Goal: Information Seeking & Learning: Learn about a topic

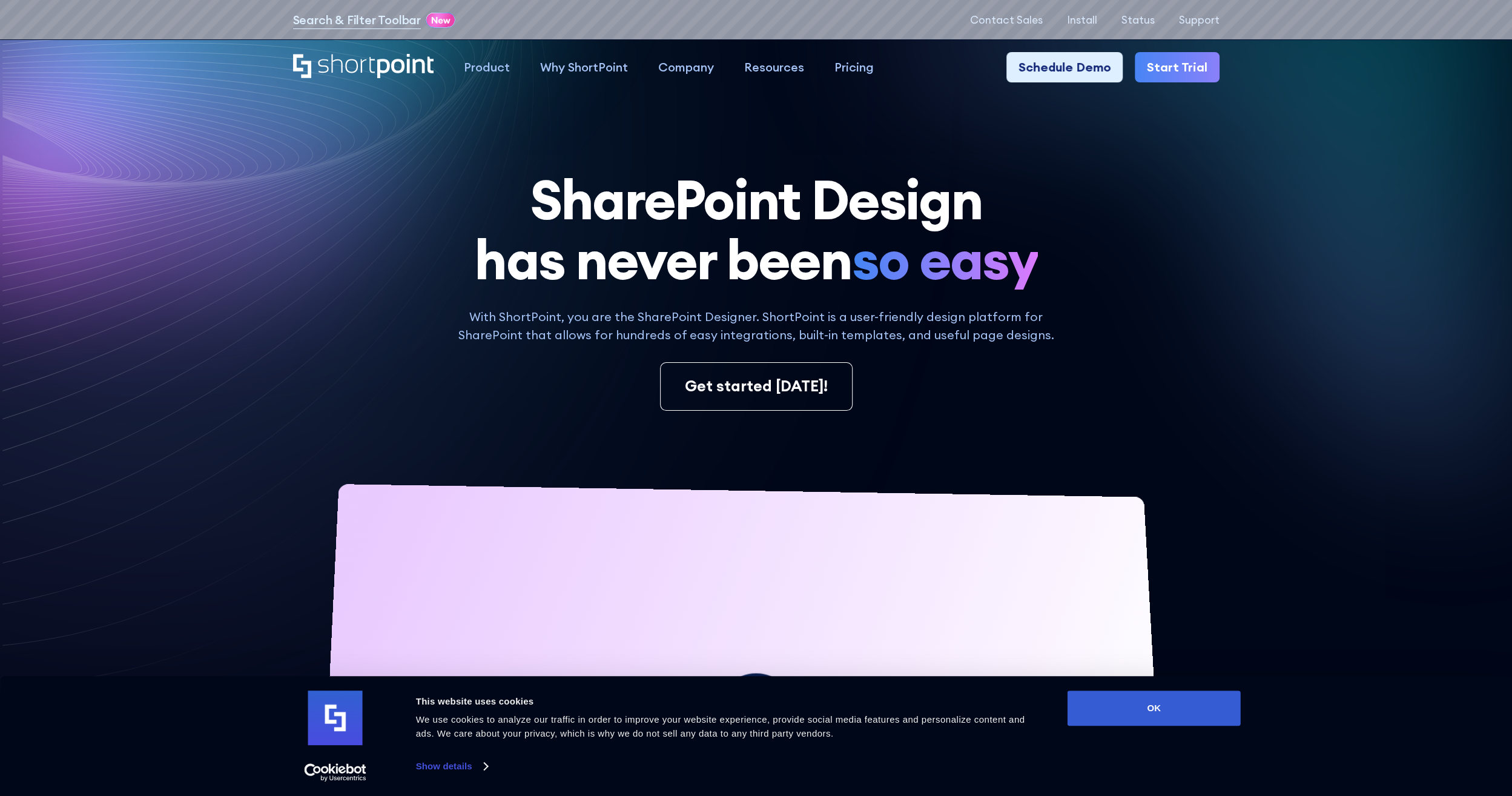
click at [790, 12] on div "Search & Filter Toolbar -773 Days -14 Hours -32 Minutes -16 Seconds Until Launc…" at bounding box center [756, 20] width 926 height 22
click at [745, 11] on div "Search & Filter Toolbar -773 Days -14 Hours -32 Minutes -16 Seconds Until Launc…" at bounding box center [756, 20] width 926 height 22
click at [595, 14] on div "Search & Filter Toolbar -773 Days -14 Hours -32 Minutes -16 Seconds Until Launc…" at bounding box center [756, 20] width 926 height 22
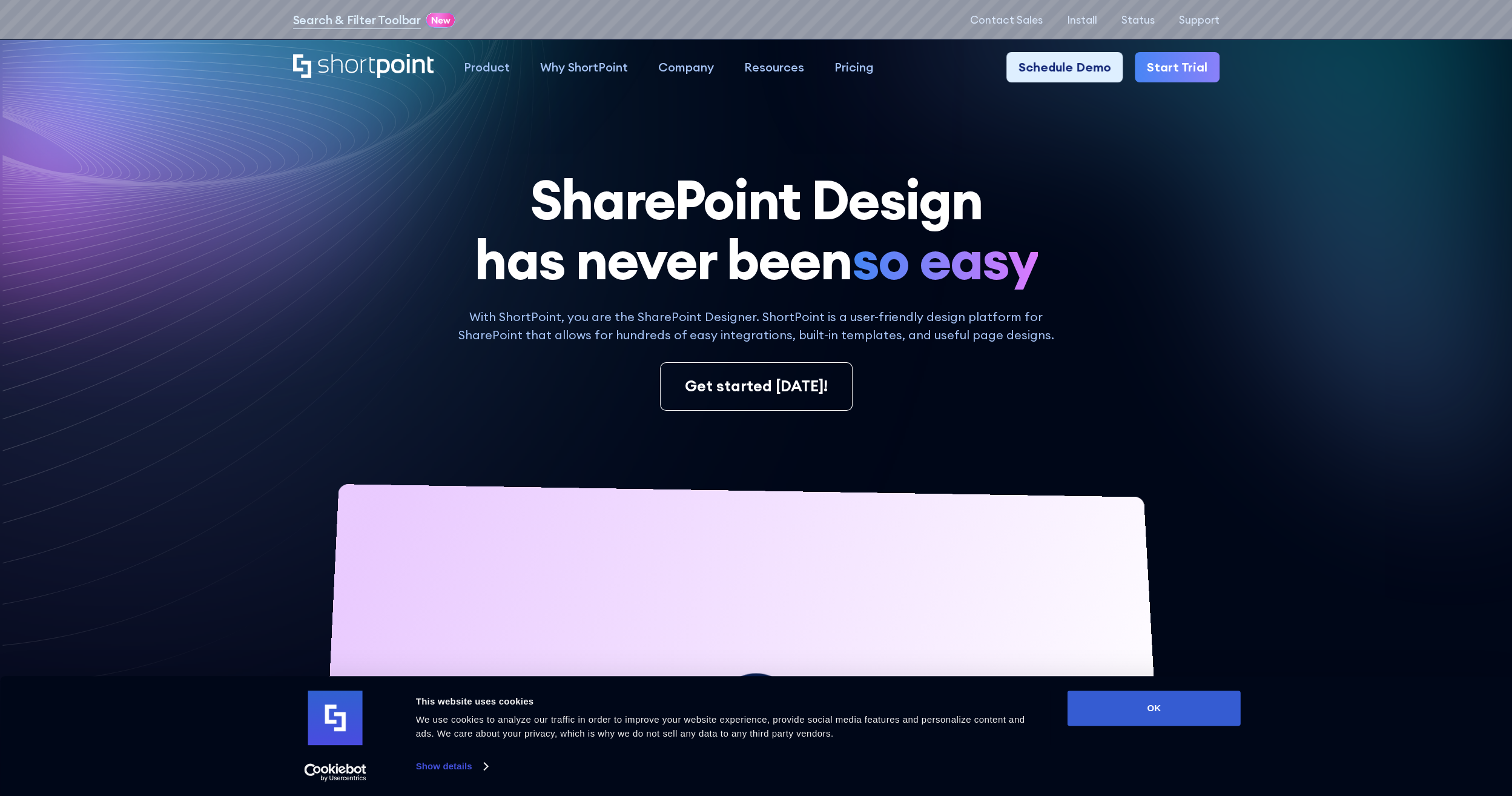
drag, startPoint x: 595, startPoint y: 14, endPoint x: 505, endPoint y: 29, distance: 91.2
click at [505, 29] on div "Search & Filter Toolbar -773 Days -14 Hours -32 Minutes -16 Seconds Until Launc…" at bounding box center [756, 20] width 926 height 22
drag, startPoint x: 505, startPoint y: 29, endPoint x: 709, endPoint y: 22, distance: 204.1
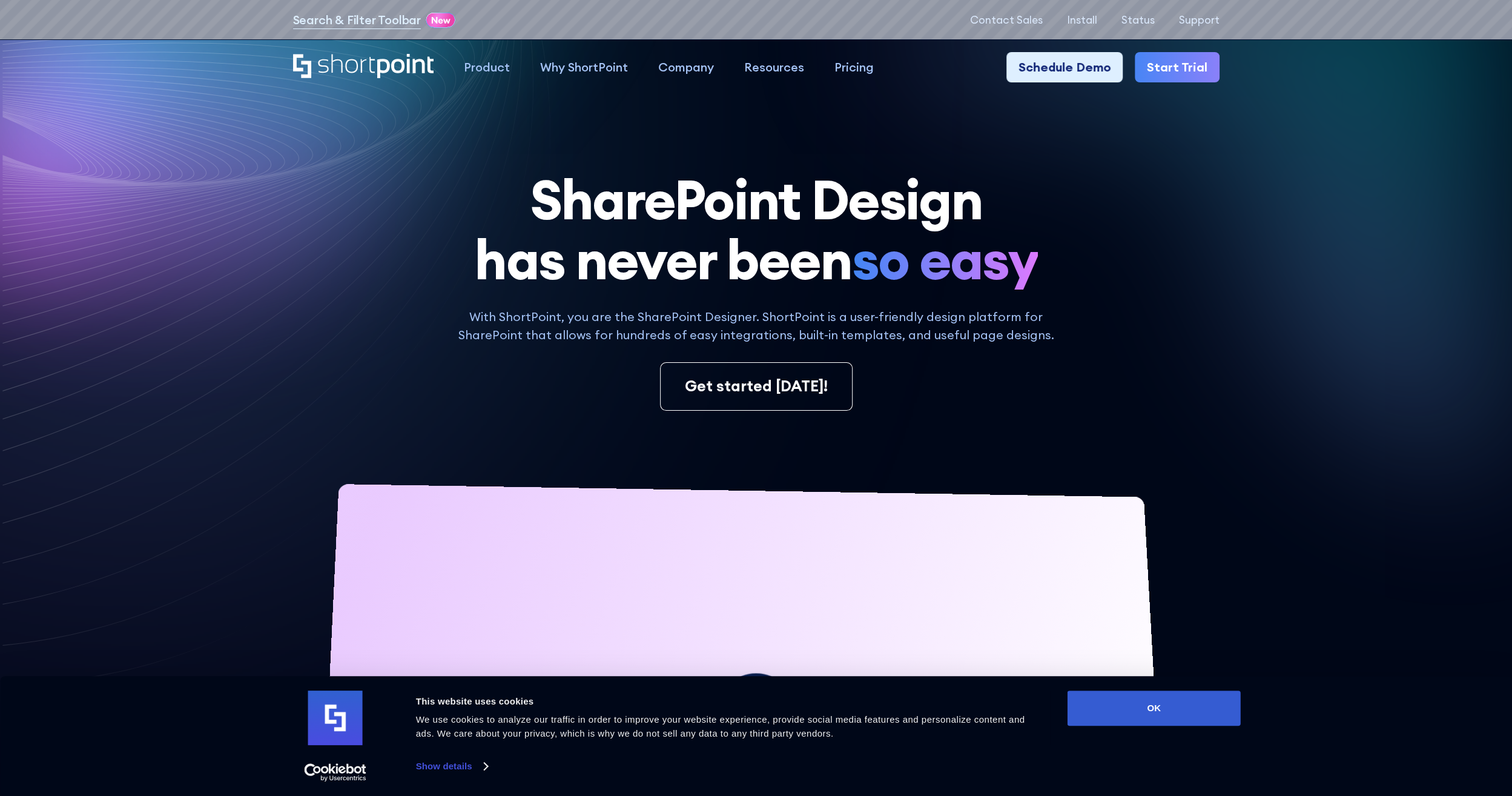
click at [709, 22] on div "Search & Filter Toolbar -773 Days -14 Hours -32 Minutes -16 Seconds Until Launc…" at bounding box center [756, 20] width 926 height 22
drag, startPoint x: 709, startPoint y: 22, endPoint x: 588, endPoint y: 21, distance: 121.0
click at [588, 21] on div "Search & Filter Toolbar -773 Days -14 Hours -32 Minutes -16 Seconds Until Launc…" at bounding box center [756, 20] width 926 height 22
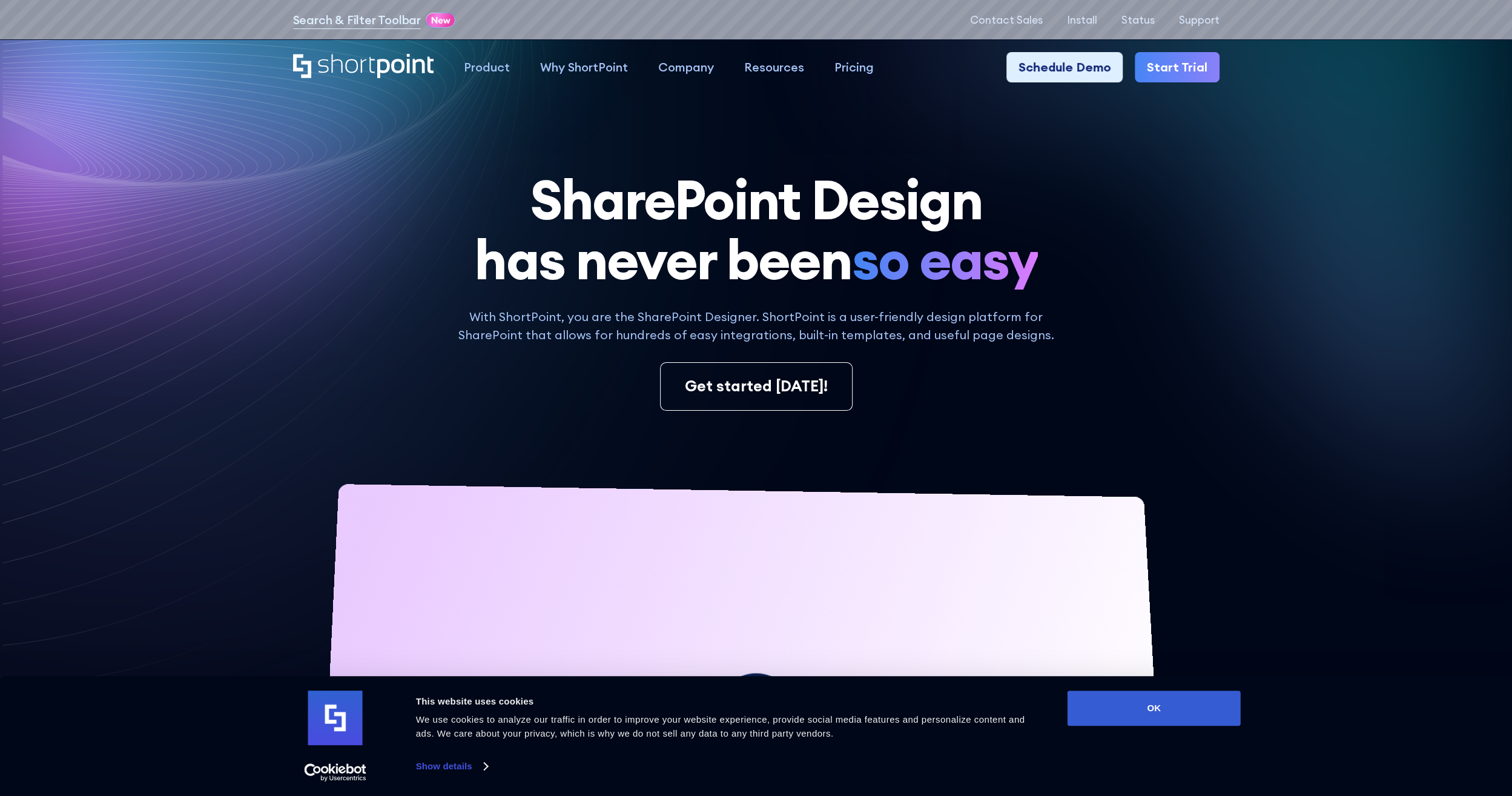
click at [819, 25] on div "Search & Filter Toolbar -773 Days -14 Hours -32 Minutes -16 Seconds Until Launc…" at bounding box center [756, 20] width 926 height 22
drag, startPoint x: 819, startPoint y: 25, endPoint x: 683, endPoint y: 25, distance: 136.0
click at [683, 25] on div "Search & Filter Toolbar -773 Days -14 Hours -32 Minutes -16 Seconds Until Launc…" at bounding box center [756, 20] width 926 height 22
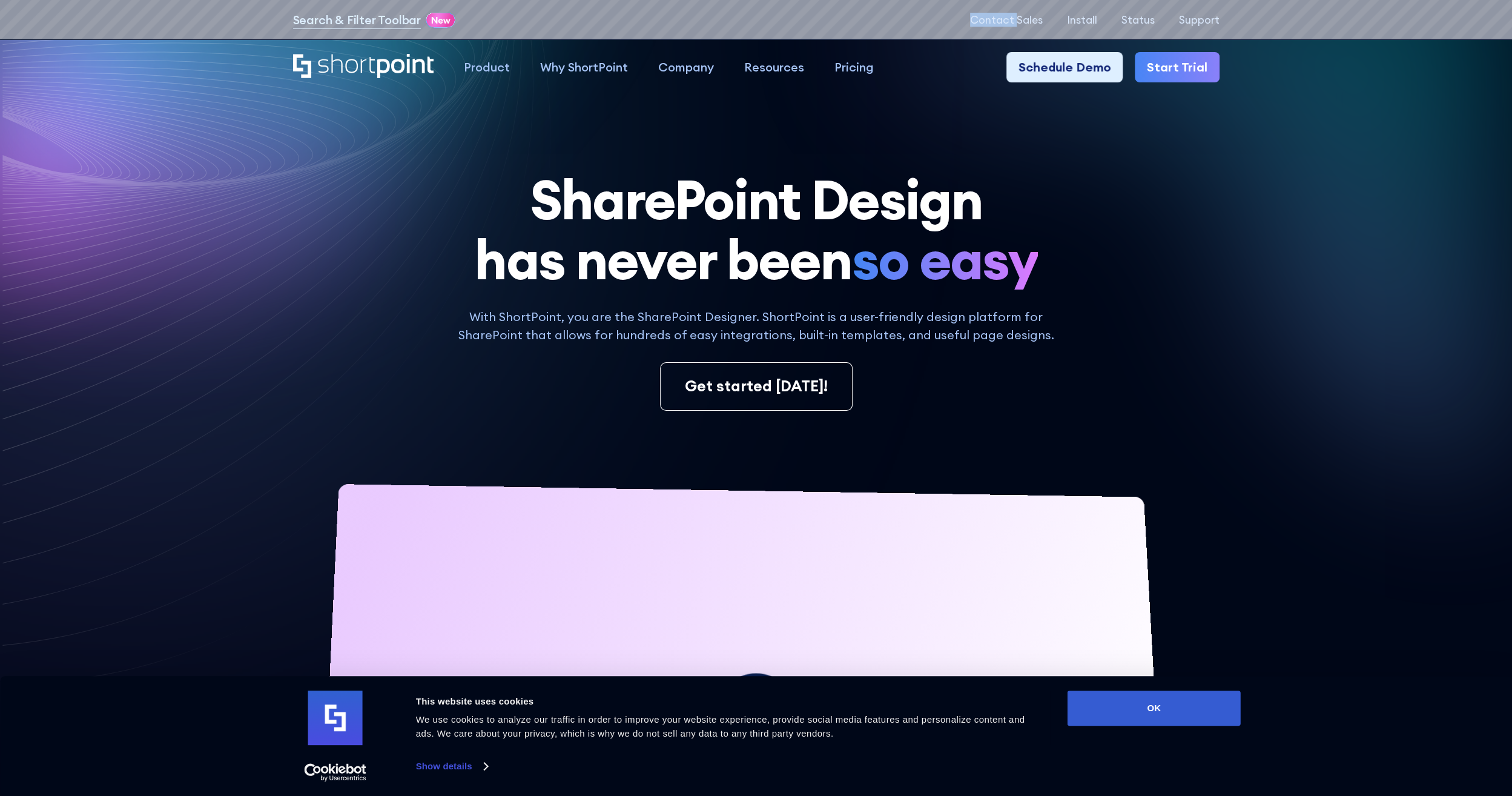
click at [683, 25] on div "Search & Filter Toolbar -773 Days -14 Hours -32 Minutes -16 Seconds Until Launc…" at bounding box center [756, 20] width 926 height 22
drag, startPoint x: 683, startPoint y: 25, endPoint x: 614, endPoint y: 23, distance: 69.0
click at [614, 23] on div "Search & Filter Toolbar -773 Days -14 Hours -32 Minutes -16 Seconds Until Launc…" at bounding box center [756, 20] width 926 height 22
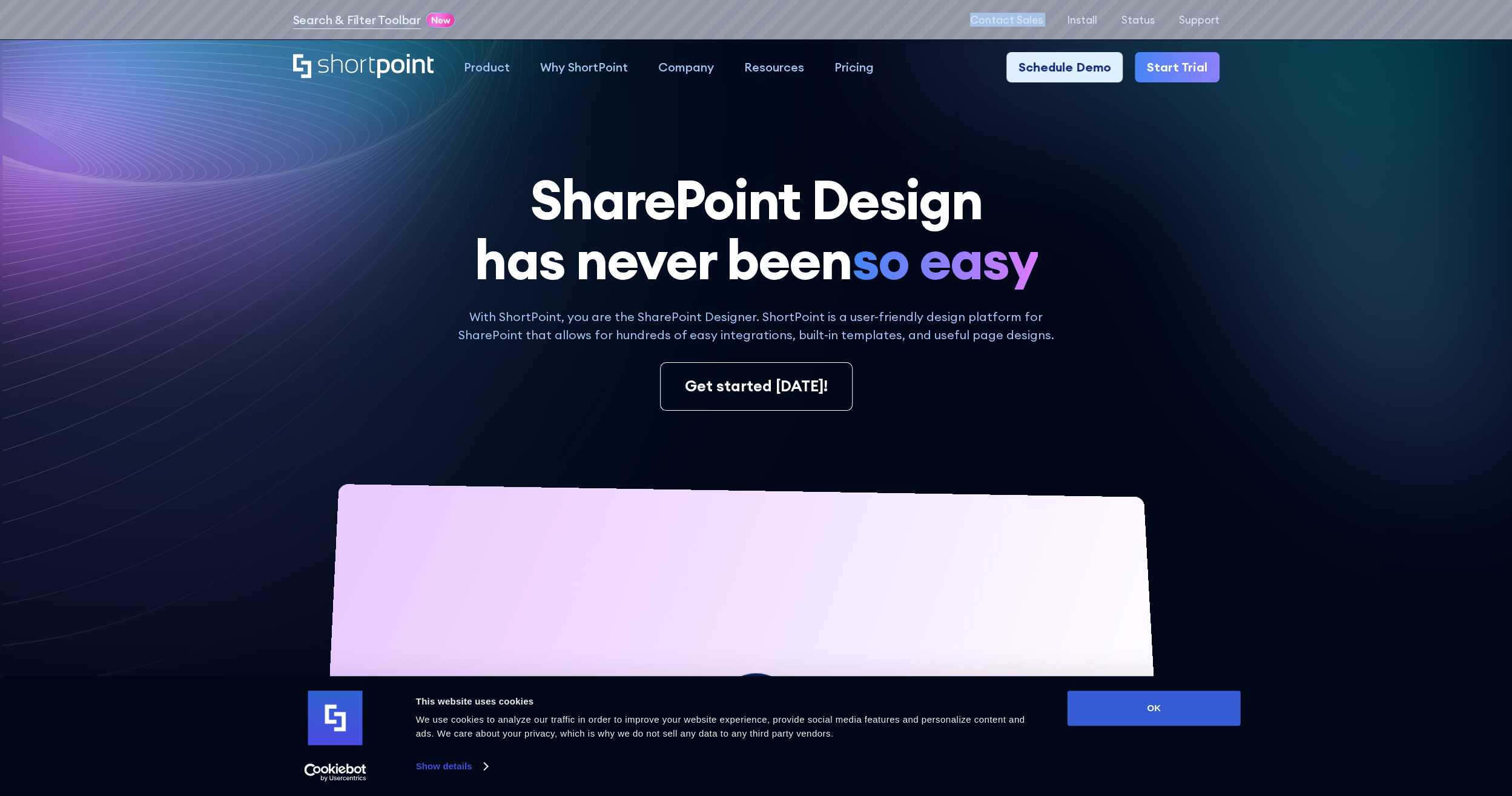
click at [614, 23] on div "Search & Filter Toolbar -773 Days -14 Hours -32 Minutes -16 Seconds Until Launc…" at bounding box center [756, 20] width 926 height 22
drag, startPoint x: 614, startPoint y: 23, endPoint x: 720, endPoint y: 30, distance: 106.2
click at [720, 30] on div "Search & Filter Toolbar -773 Days -14 Hours -32 Minutes -16 Seconds Until Launc…" at bounding box center [756, 20] width 926 height 22
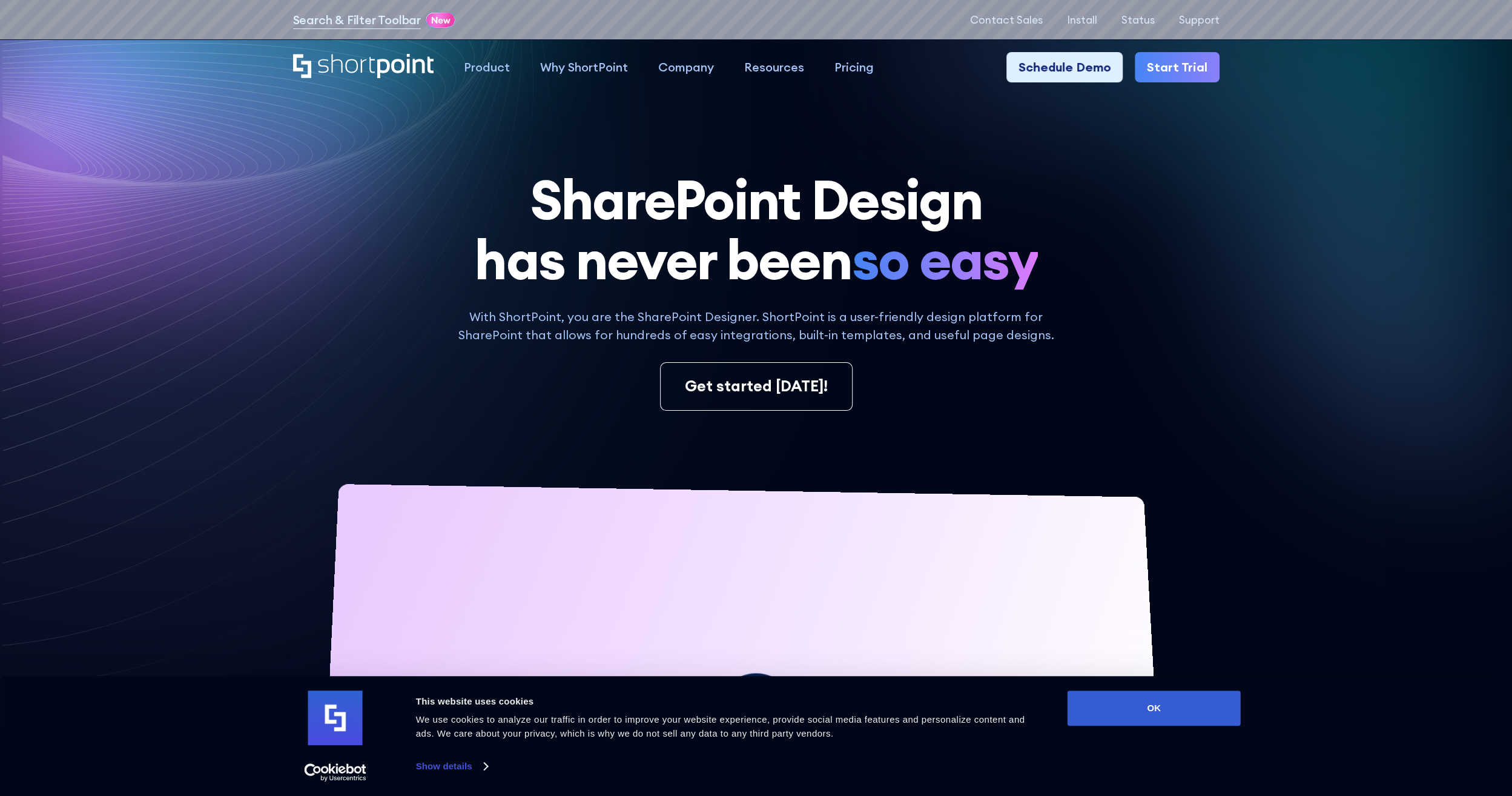
drag, startPoint x: 720, startPoint y: 30, endPoint x: 580, endPoint y: 33, distance: 140.0
click at [580, 33] on div "Search & Filter Toolbar -773 Days -14 Hours -32 Minutes -16 Seconds Until Launc…" at bounding box center [756, 20] width 1512 height 40
drag, startPoint x: 580, startPoint y: 33, endPoint x: 697, endPoint y: 30, distance: 117.0
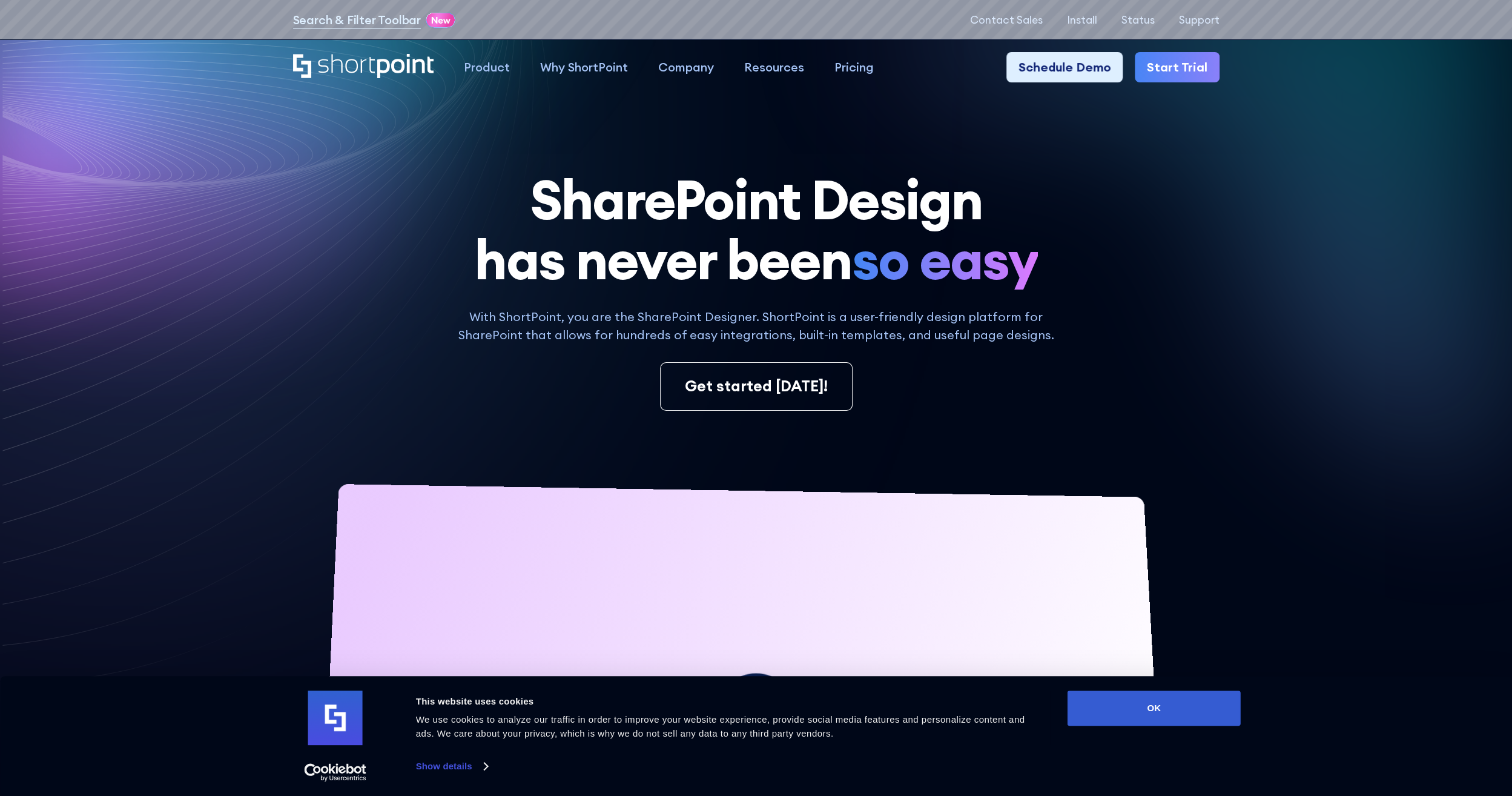
click at [697, 30] on div "Search & Filter Toolbar -773 Days -14 Hours -32 Minutes -16 Seconds Until Launc…" at bounding box center [756, 20] width 926 height 22
click at [605, 30] on div "Search & Filter Toolbar -773 Days -14 Hours -32 Minutes -16 Seconds Until Launc…" at bounding box center [756, 20] width 926 height 22
drag, startPoint x: 605, startPoint y: 30, endPoint x: 764, endPoint y: 25, distance: 159.1
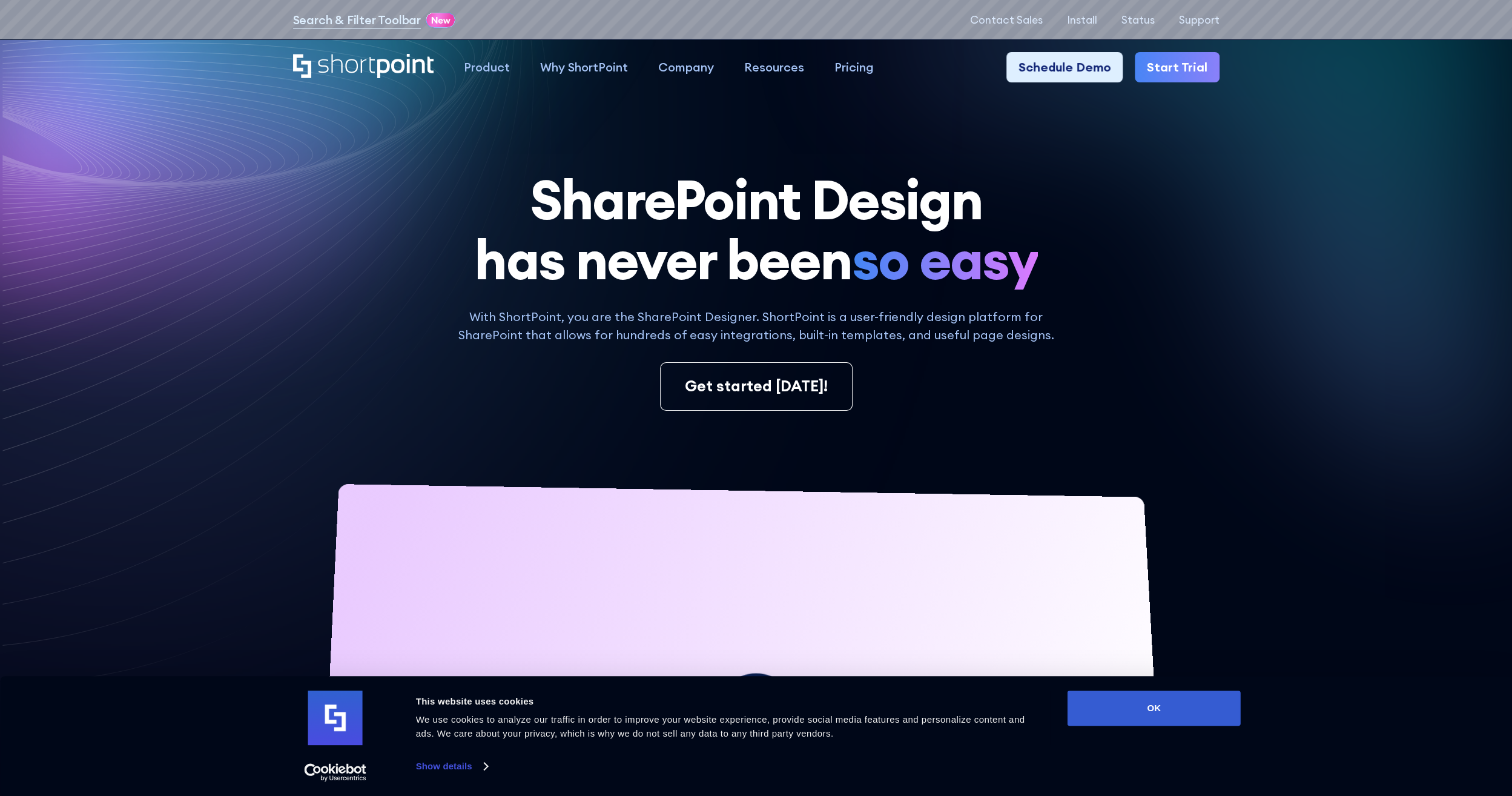
click at [764, 25] on div "Search & Filter Toolbar -773 Days -14 Hours -32 Minutes -16 Seconds Until Launc…" at bounding box center [756, 20] width 926 height 22
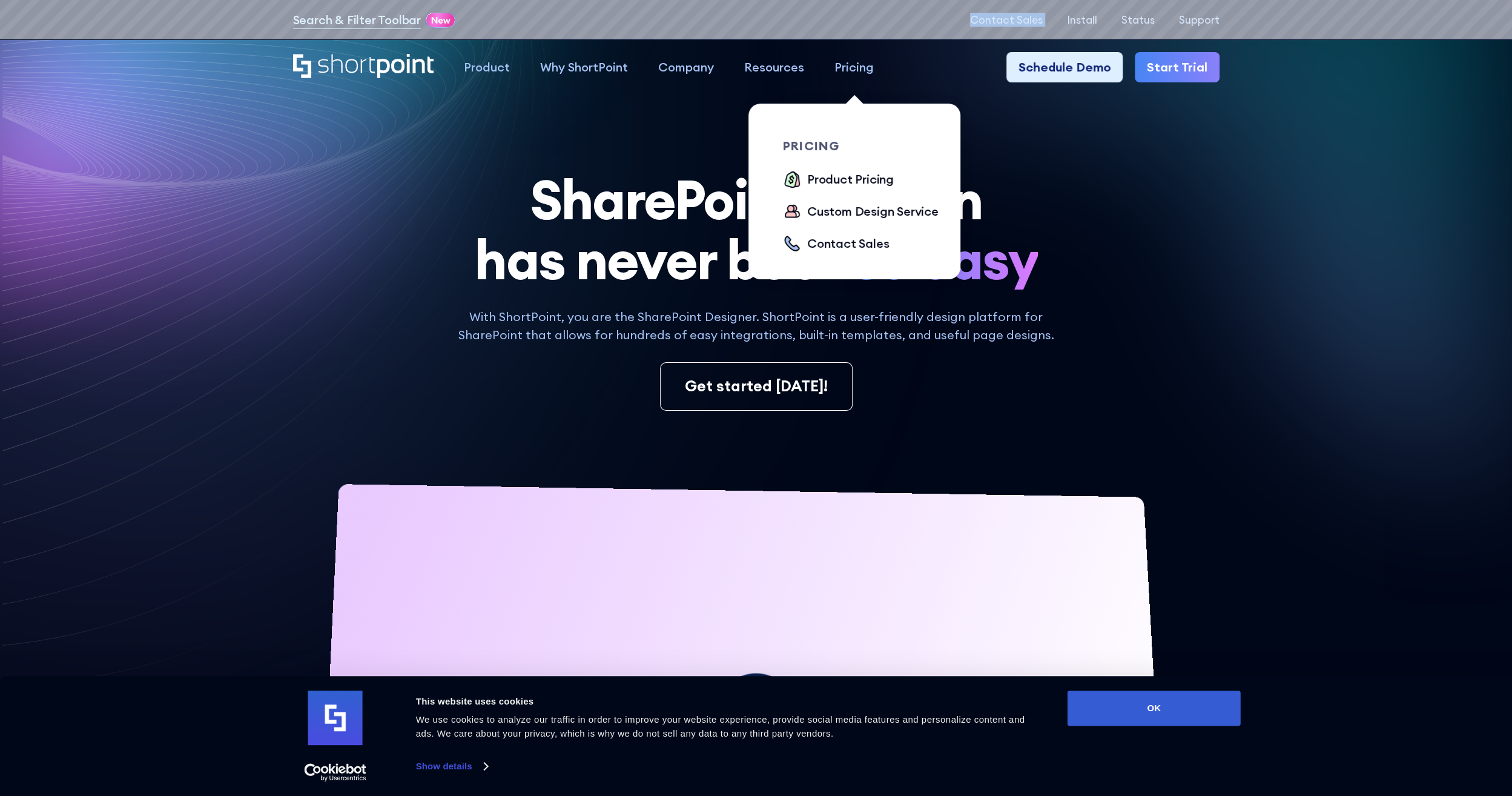
click at [849, 65] on div "Pricing" at bounding box center [854, 67] width 39 height 18
click at [825, 173] on div "Product Pricing" at bounding box center [851, 179] width 87 height 18
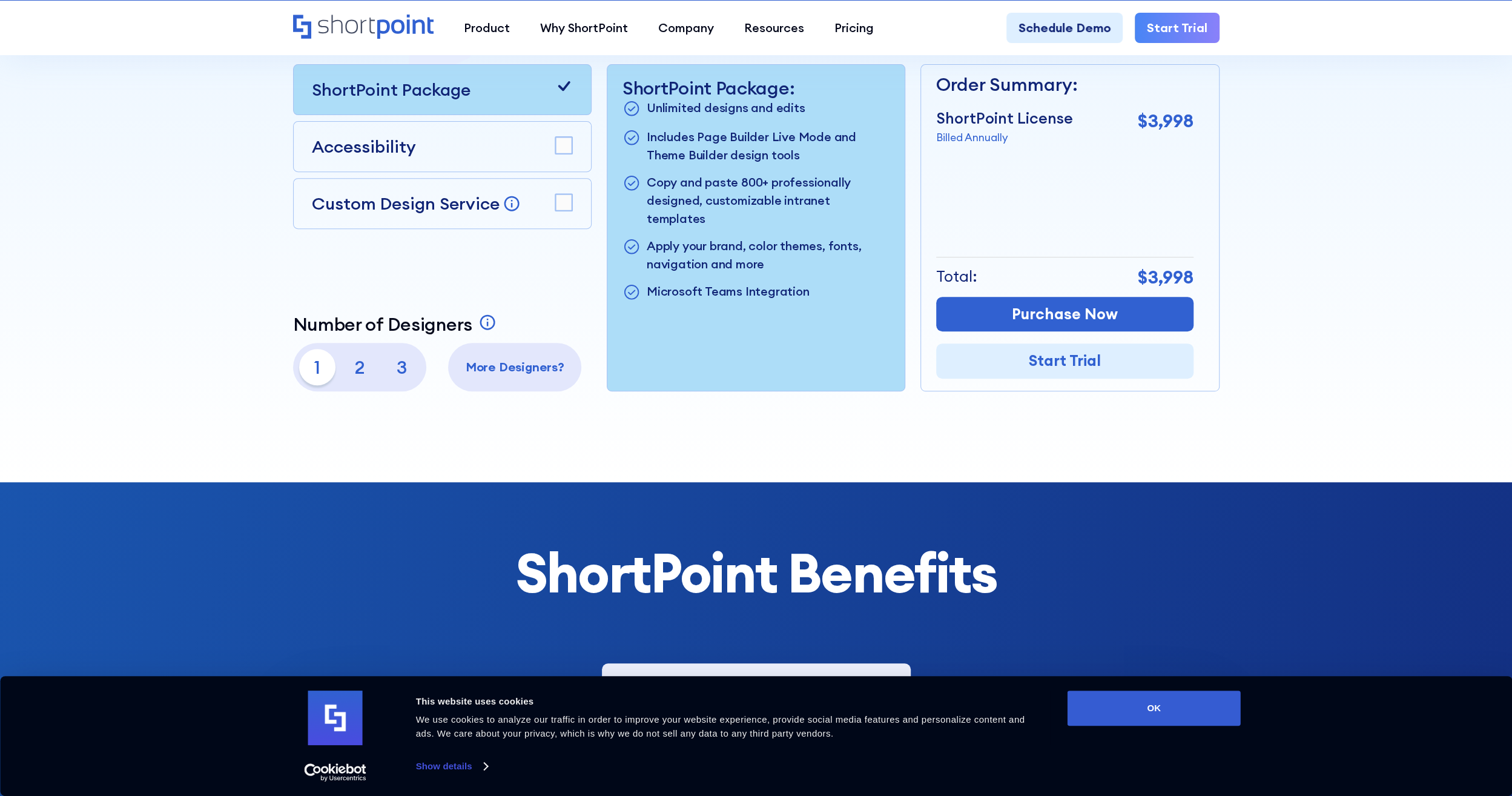
scroll to position [424, 0]
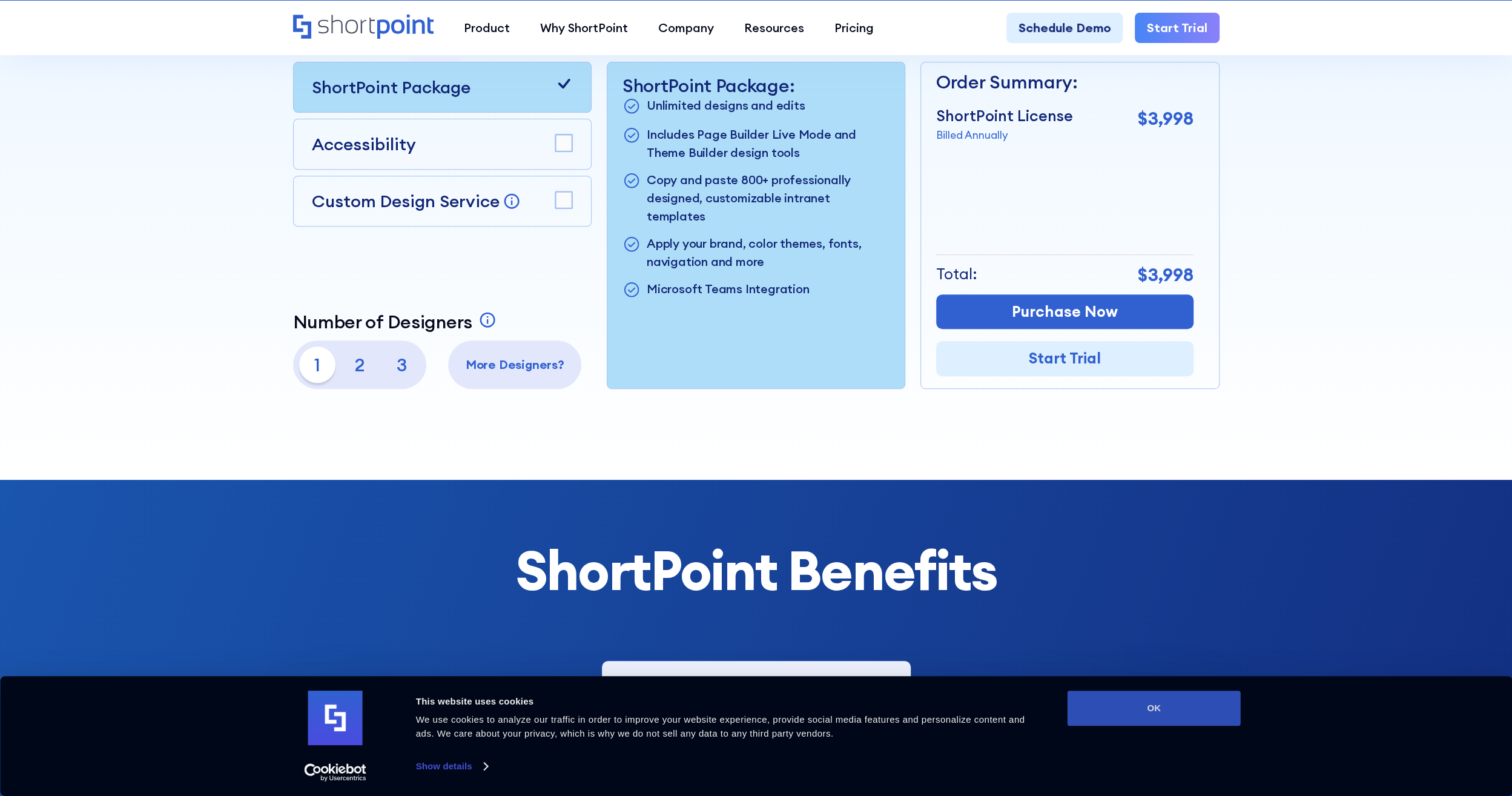
click at [1179, 702] on button "OK" at bounding box center [1153, 707] width 173 height 35
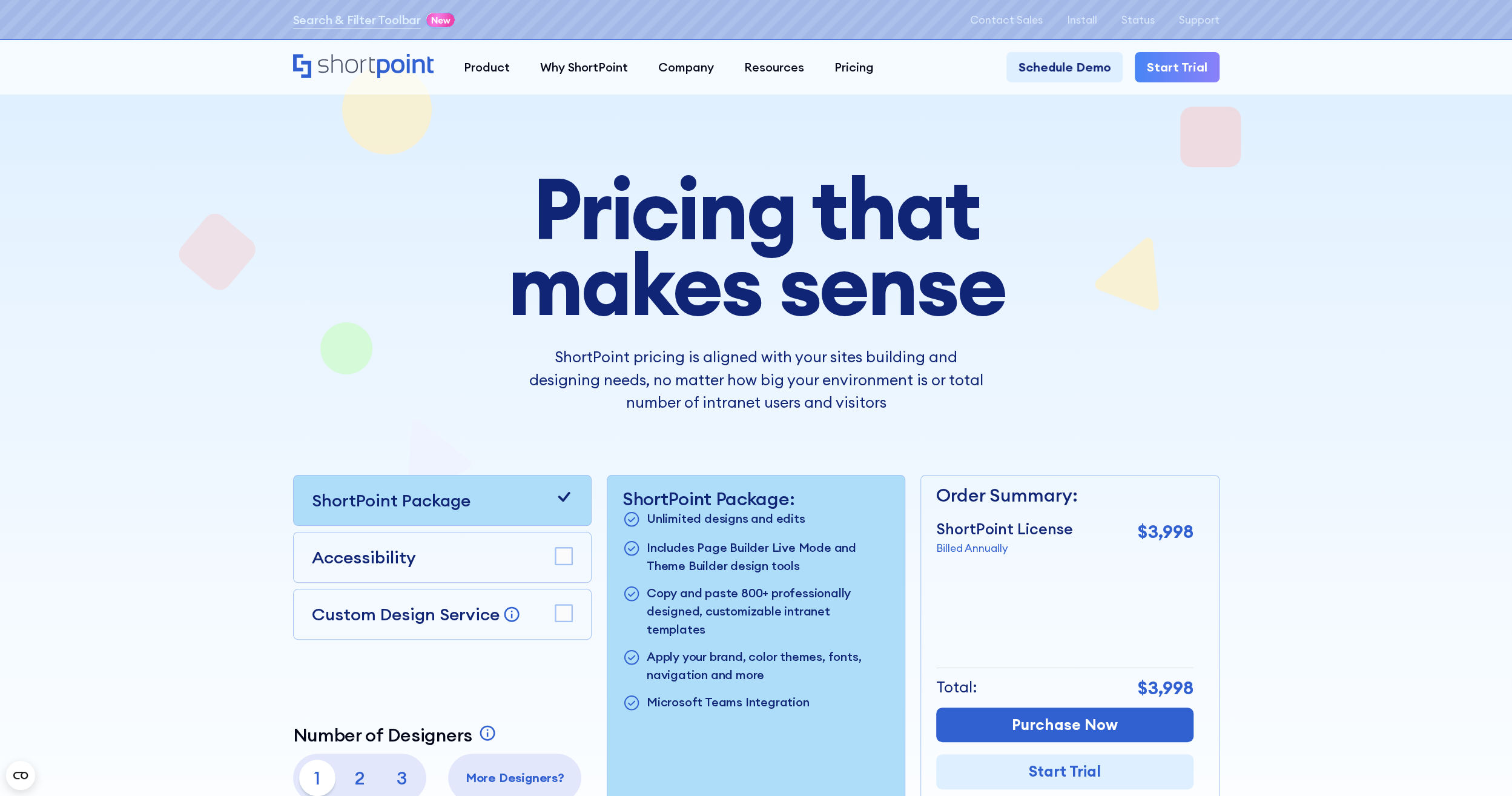
scroll to position [0, 0]
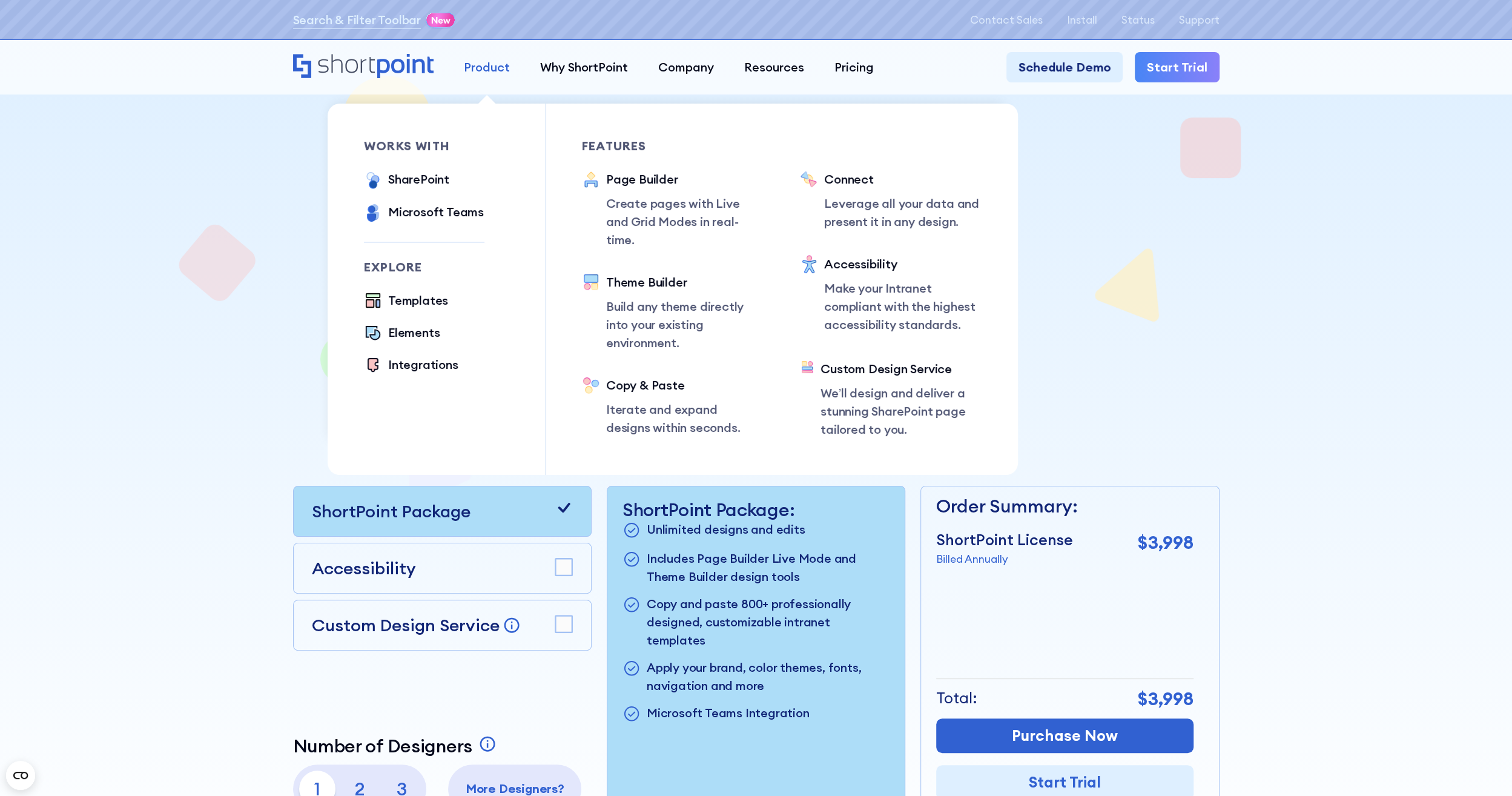
click at [483, 78] on link "Product" at bounding box center [486, 66] width 76 height 30
click at [455, 211] on div "Microsoft Teams" at bounding box center [436, 212] width 96 height 18
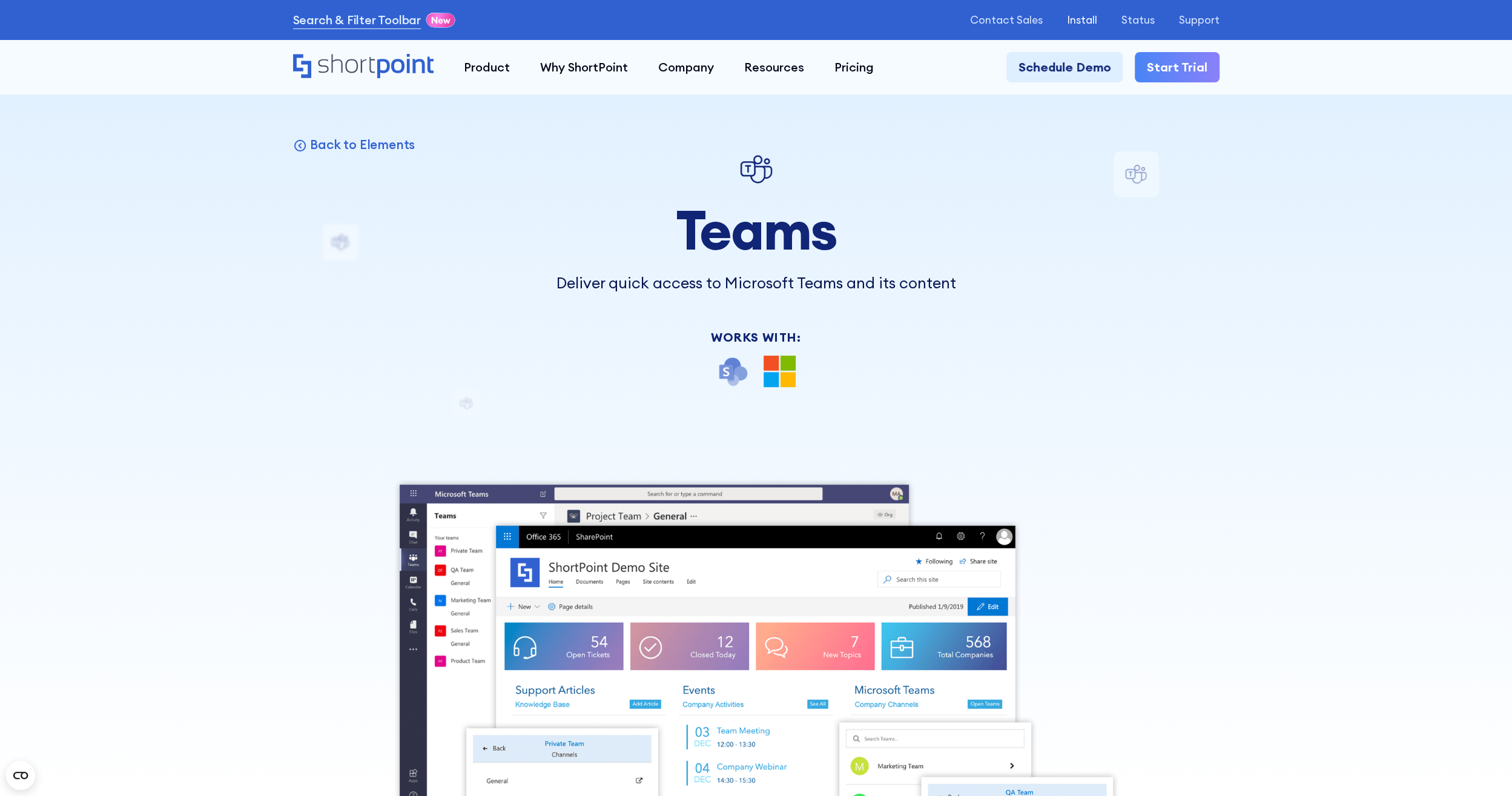
click at [1084, 21] on p "Install" at bounding box center [1082, 20] width 30 height 12
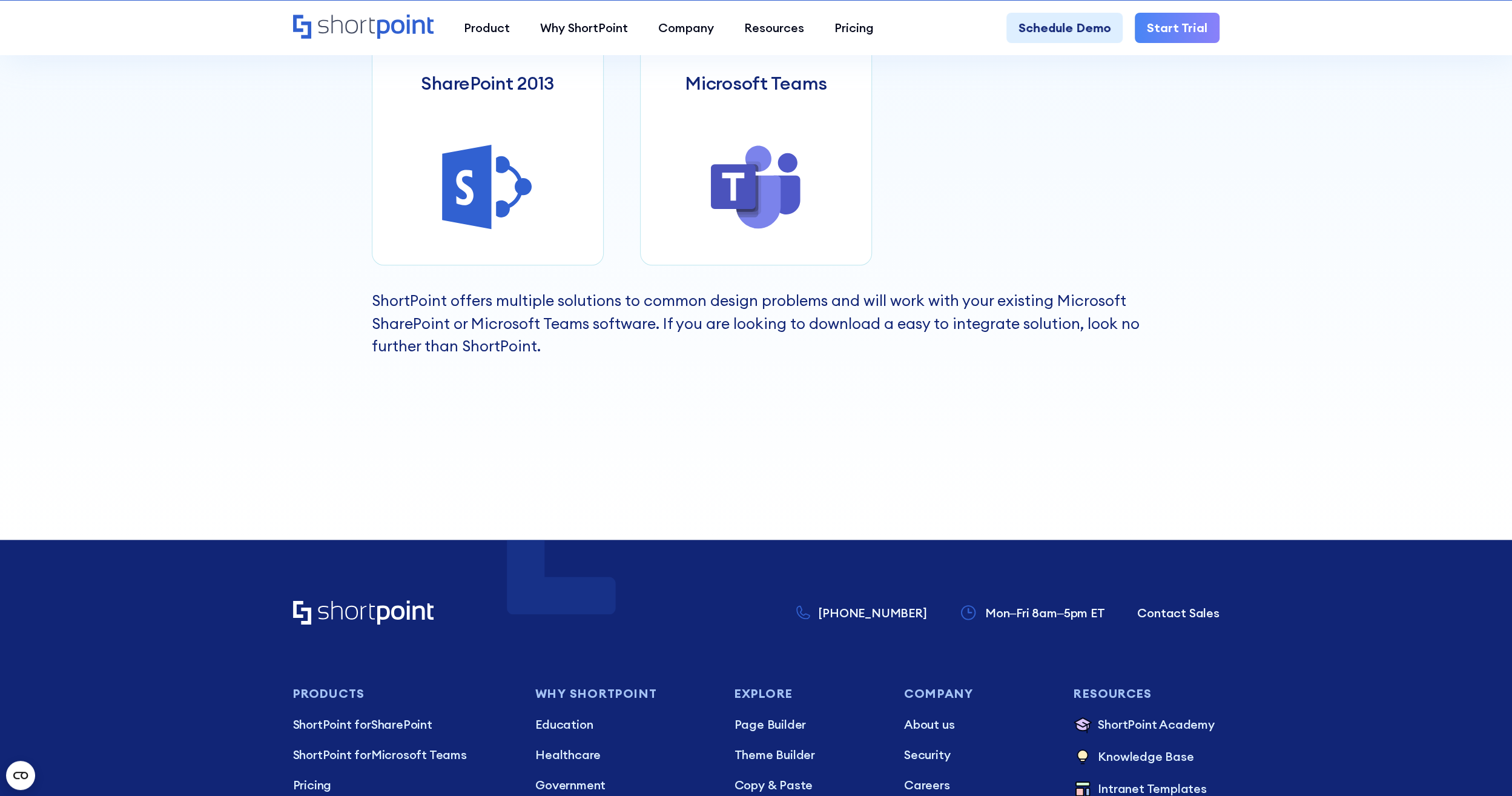
scroll to position [908, 0]
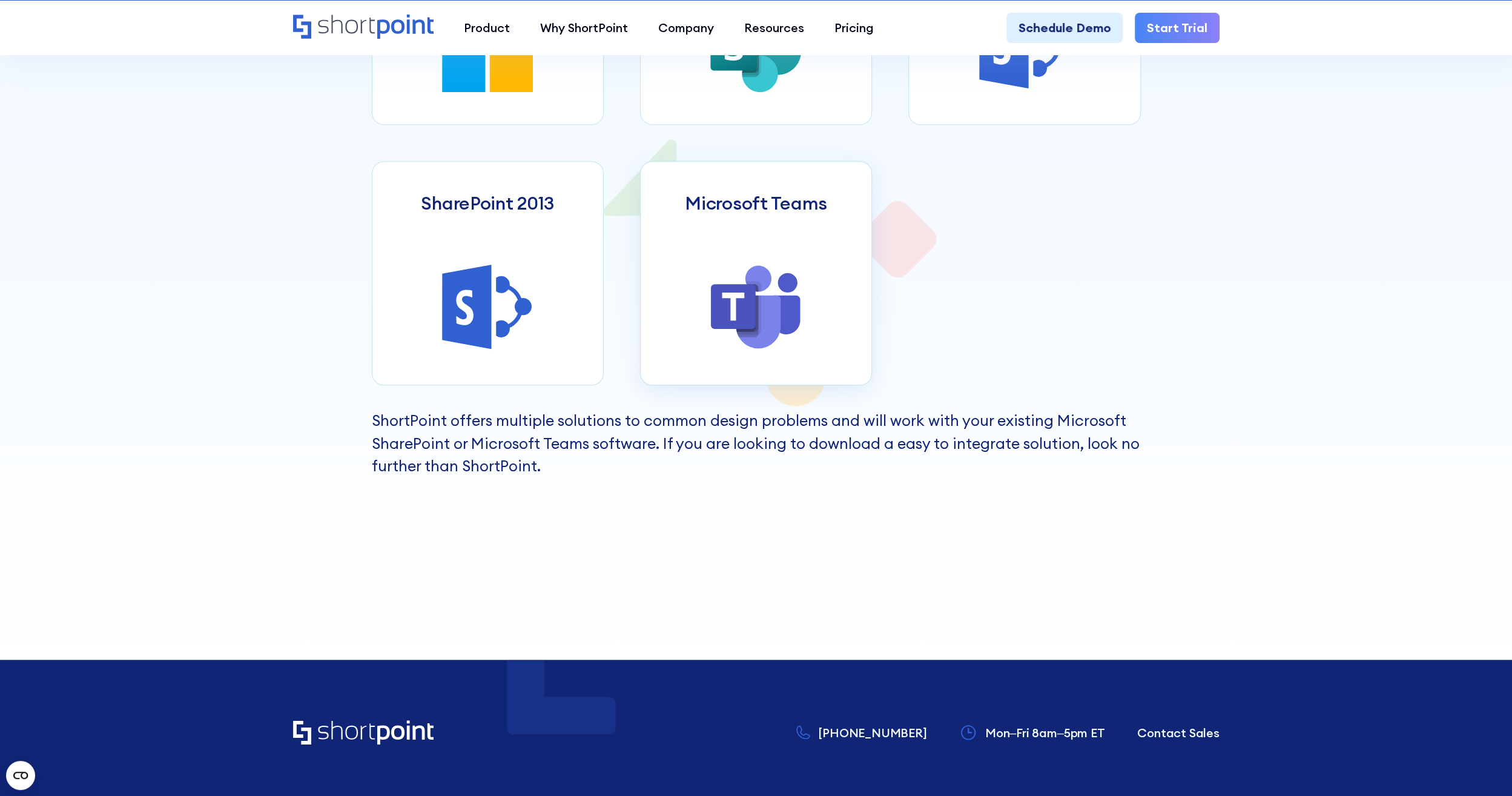
click at [751, 260] on link "Microsoft Teams" at bounding box center [756, 272] width 232 height 224
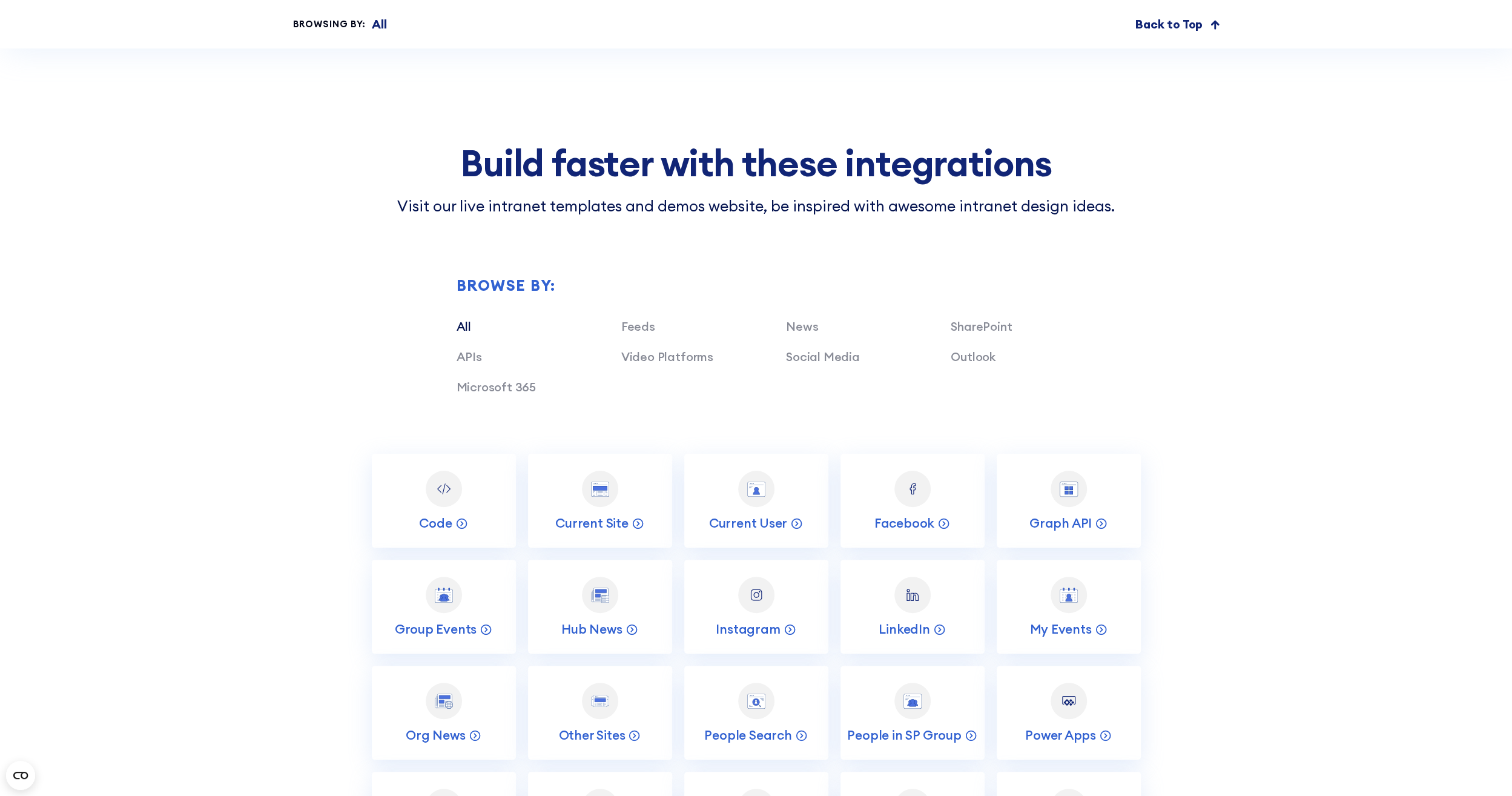
scroll to position [4724, 0]
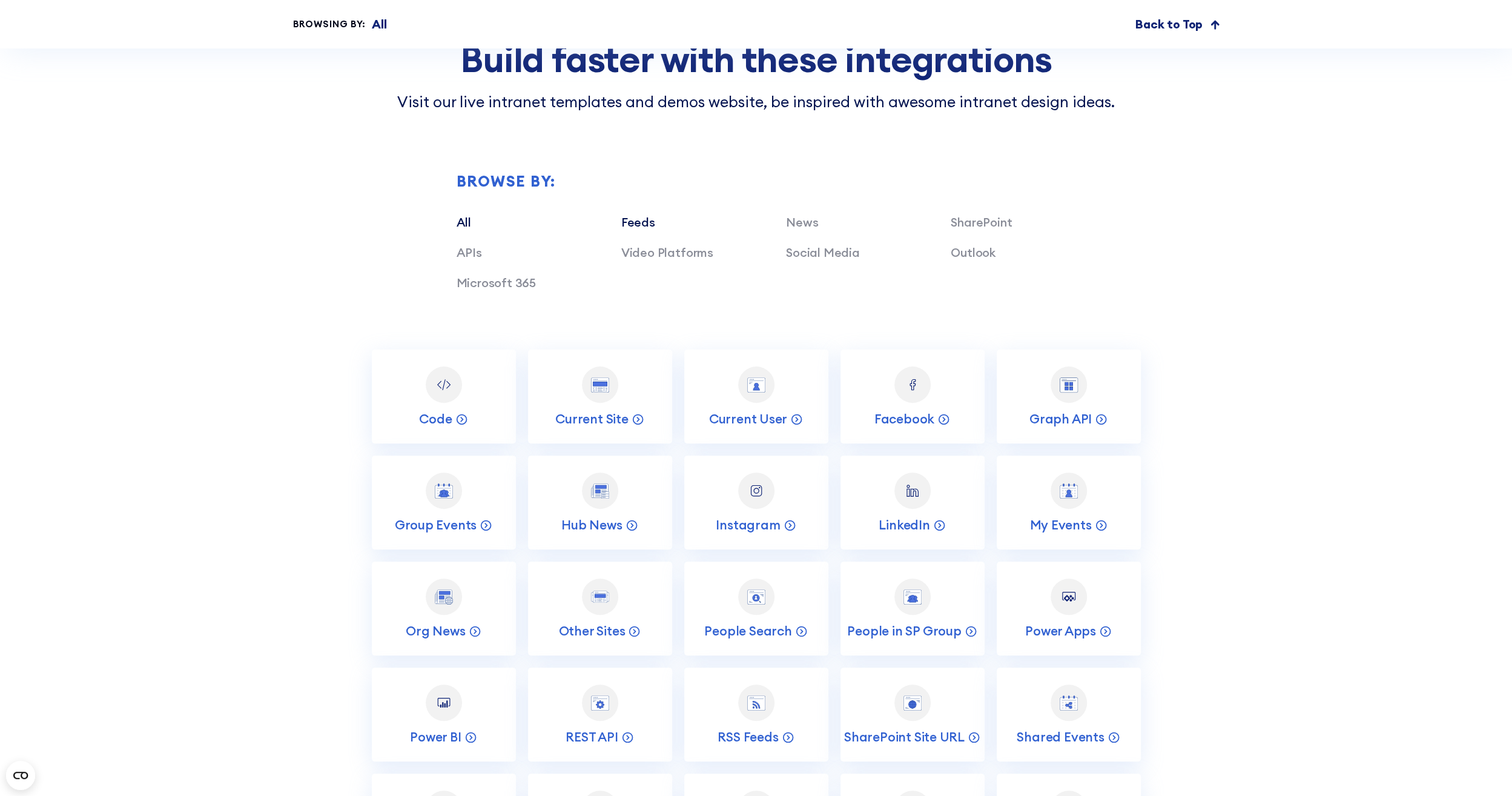
click at [647, 214] on link "Feeds" at bounding box center [637, 222] width 34 height 15
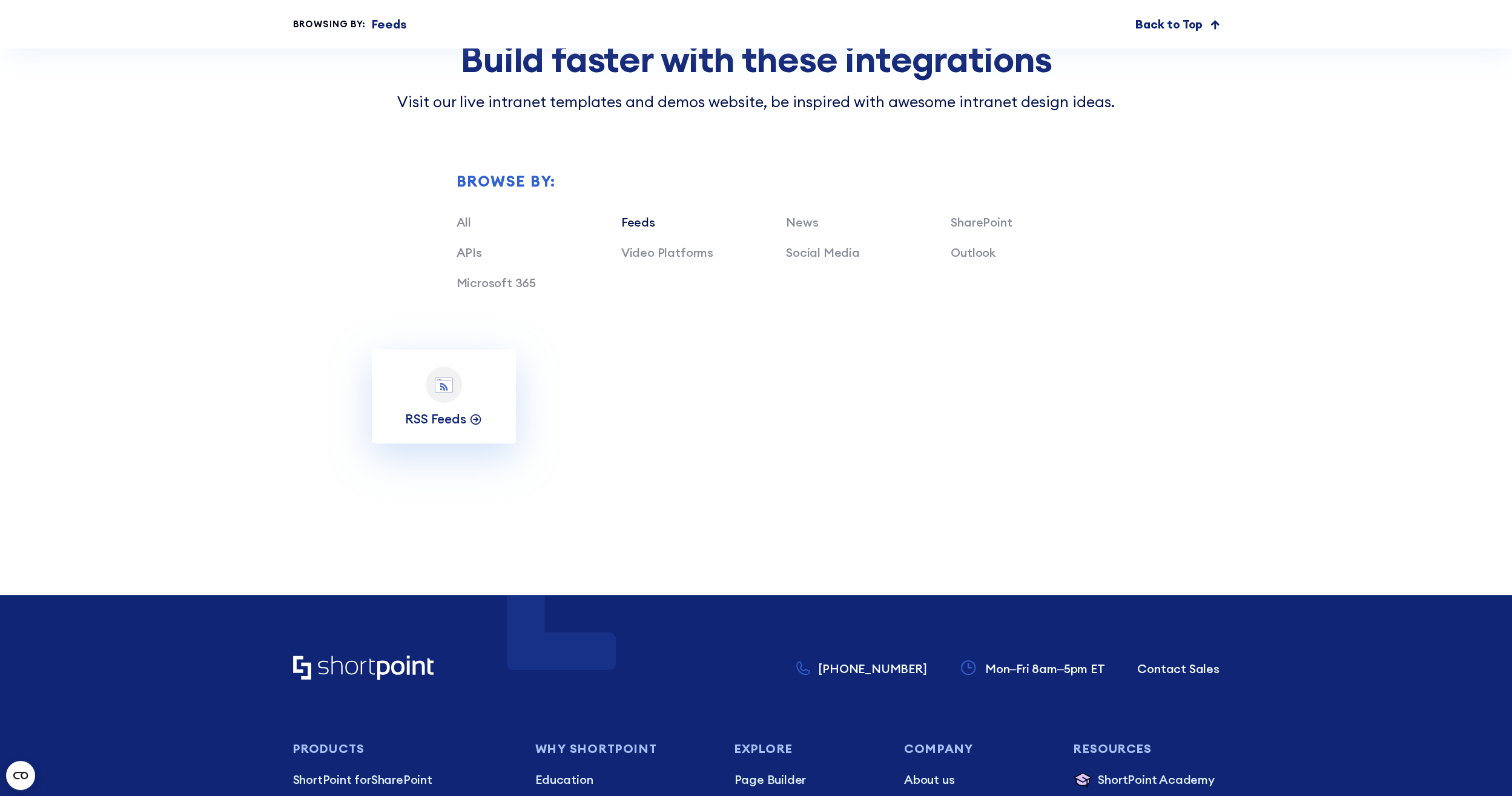
click at [464, 410] on p "RSS Feeds" at bounding box center [436, 419] width 61 height 16
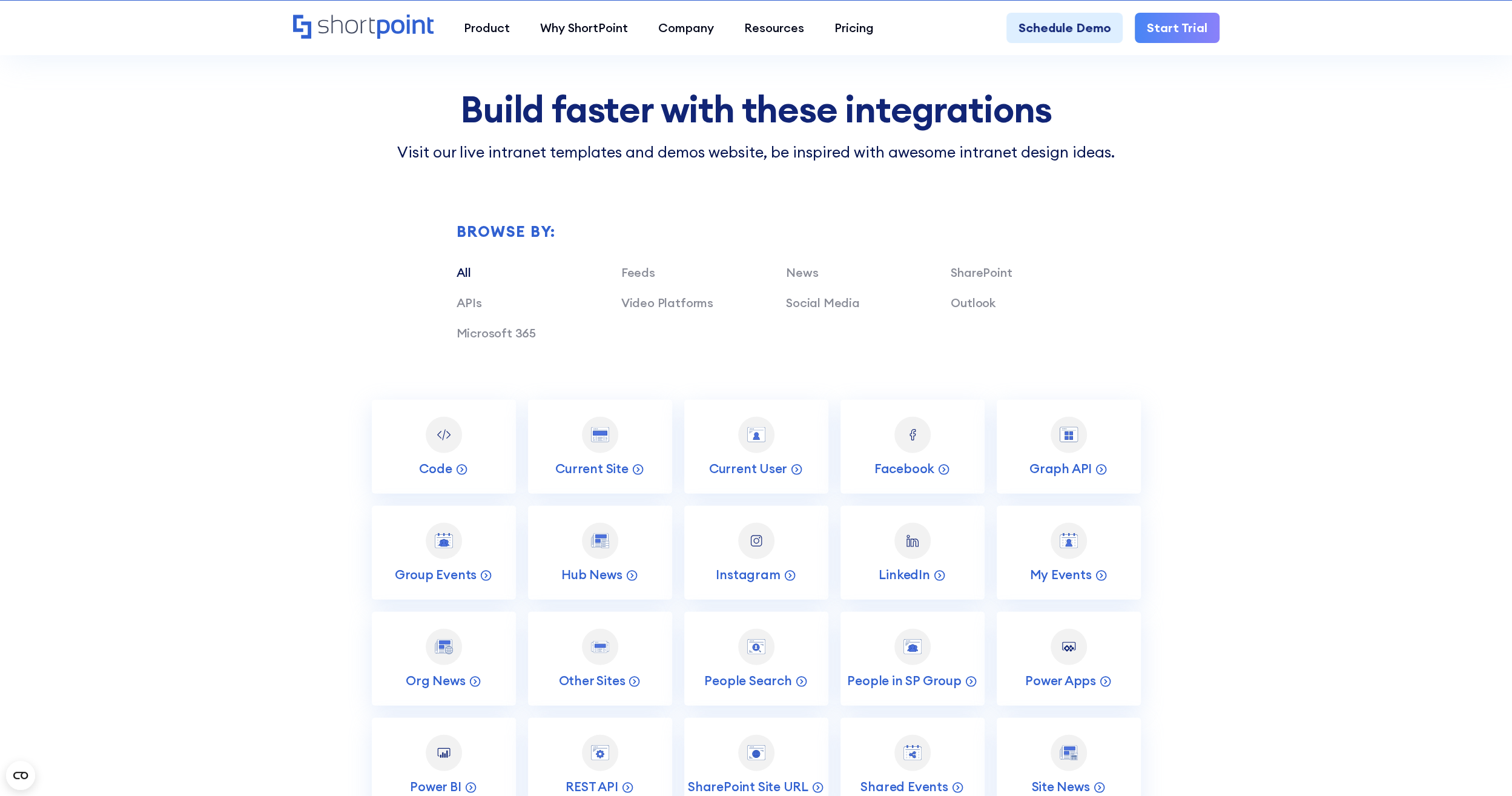
scroll to position [2968, 0]
